Goal: Navigation & Orientation: Find specific page/section

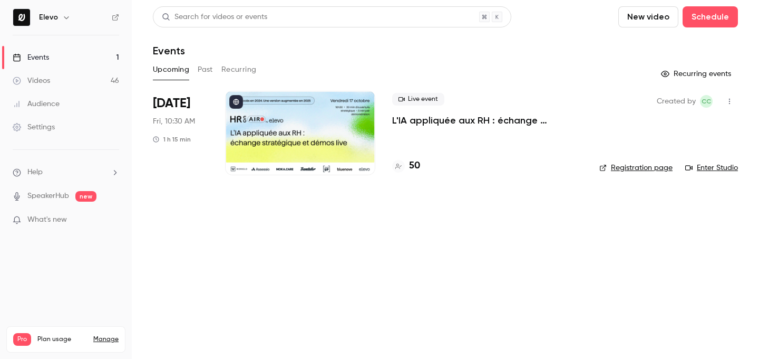
click at [408, 168] on div "50" at bounding box center [406, 166] width 28 height 14
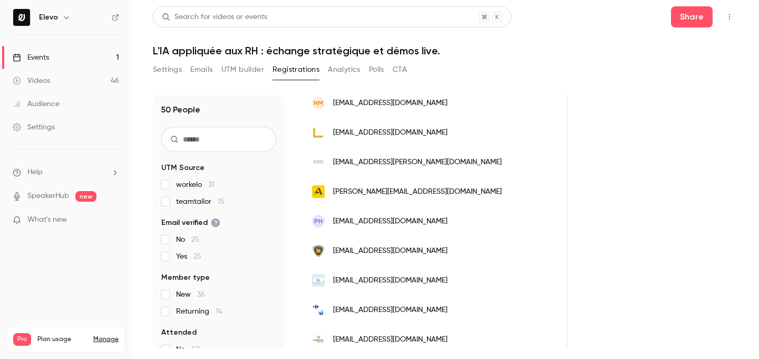
scroll to position [498, 0]
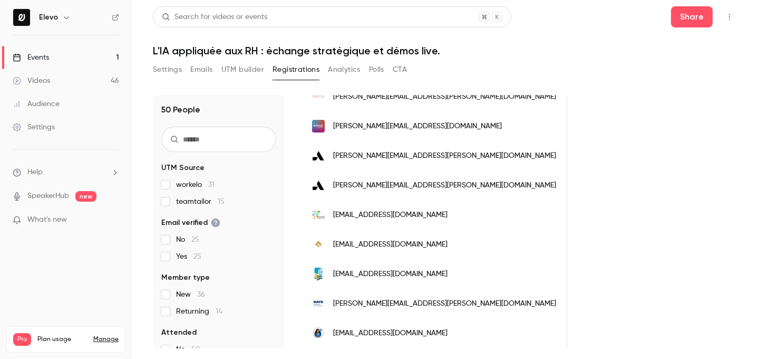
click at [95, 55] on link "Events 1" at bounding box center [66, 57] width 132 height 23
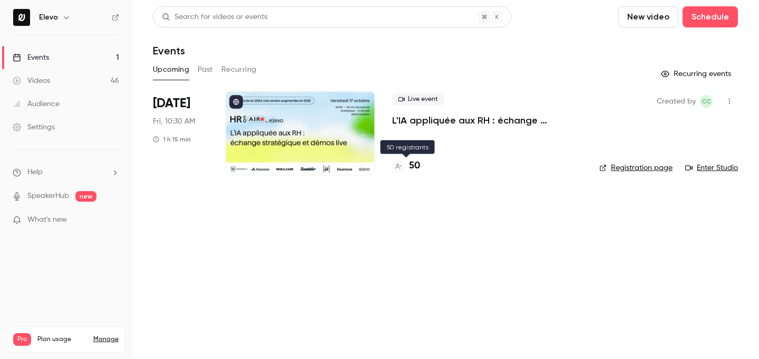
click at [410, 166] on h4 "50" at bounding box center [414, 166] width 11 height 14
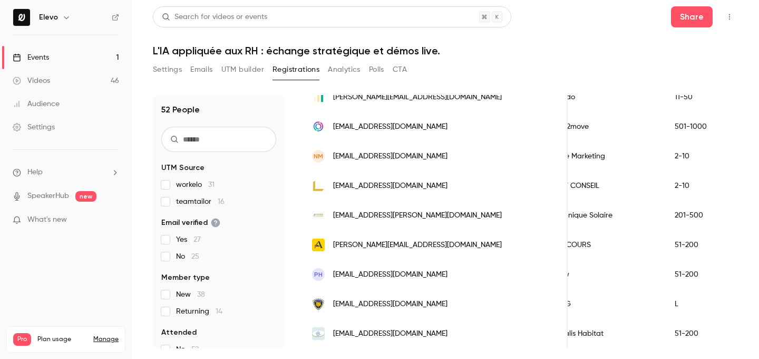
scroll to position [204, 0]
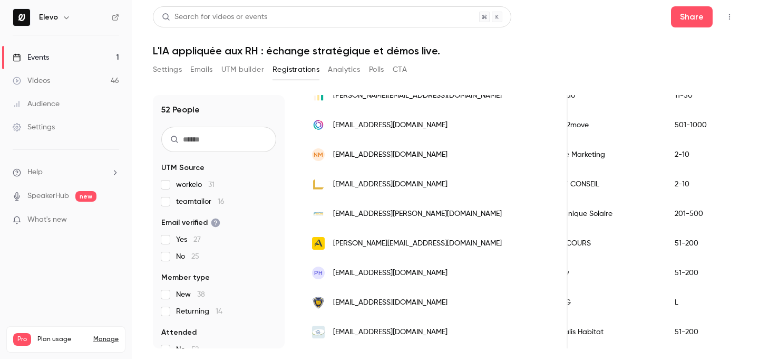
click at [102, 62] on link "Events 1" at bounding box center [66, 57] width 132 height 23
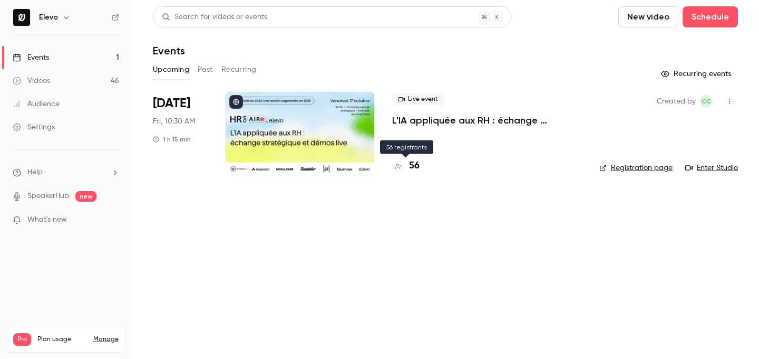
click at [408, 169] on div "56" at bounding box center [405, 166] width 27 height 14
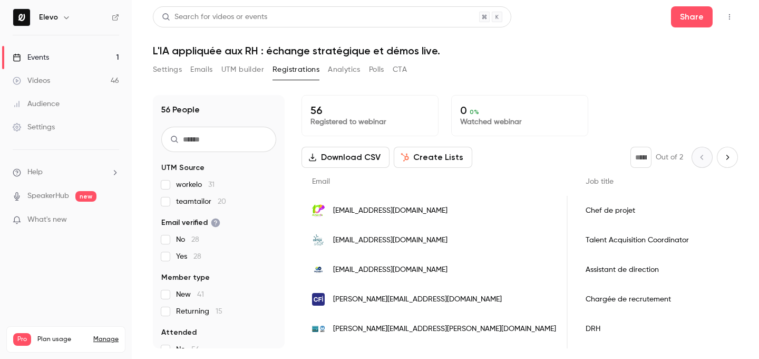
scroll to position [0, 538]
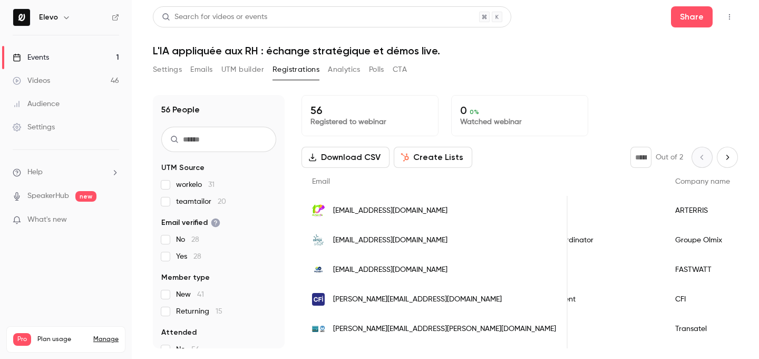
click at [117, 59] on link "Events 1" at bounding box center [66, 57] width 132 height 23
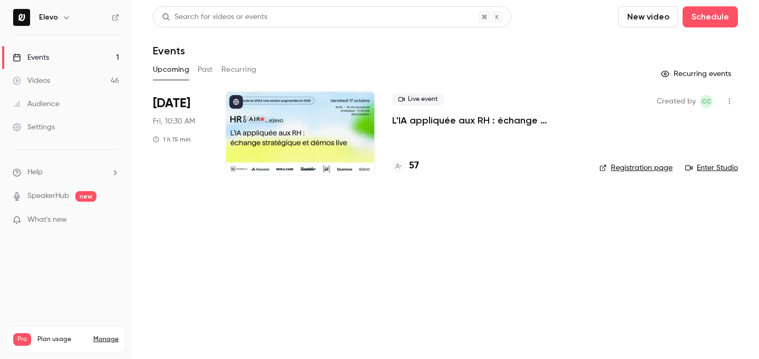
click at [416, 167] on h4 "57" at bounding box center [414, 166] width 10 height 14
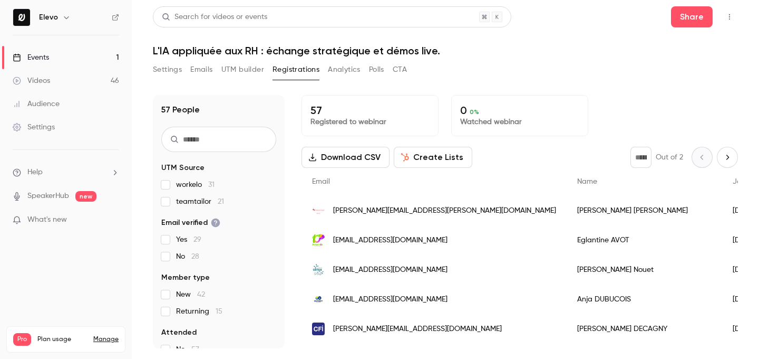
click at [111, 59] on link "Events 1" at bounding box center [66, 57] width 132 height 23
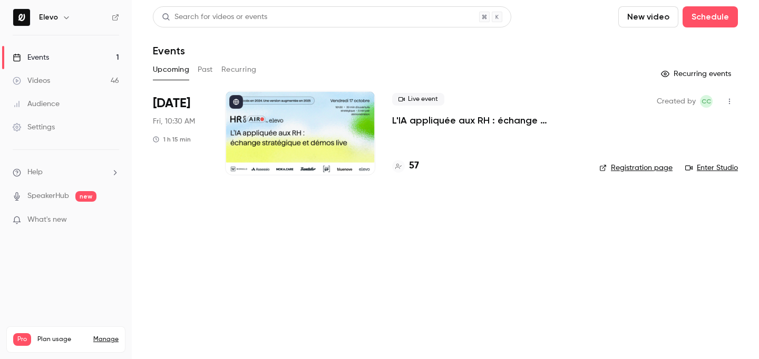
click at [634, 162] on link "Registration page" at bounding box center [635, 167] width 73 height 11
